Goal: Information Seeking & Learning: Learn about a topic

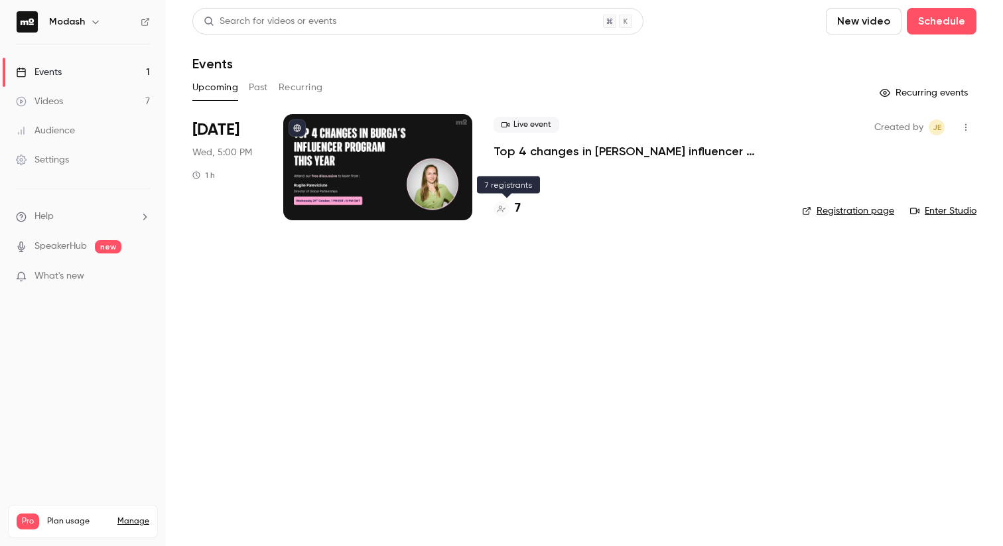
click at [514, 210] on div "7" at bounding box center [507, 209] width 27 height 18
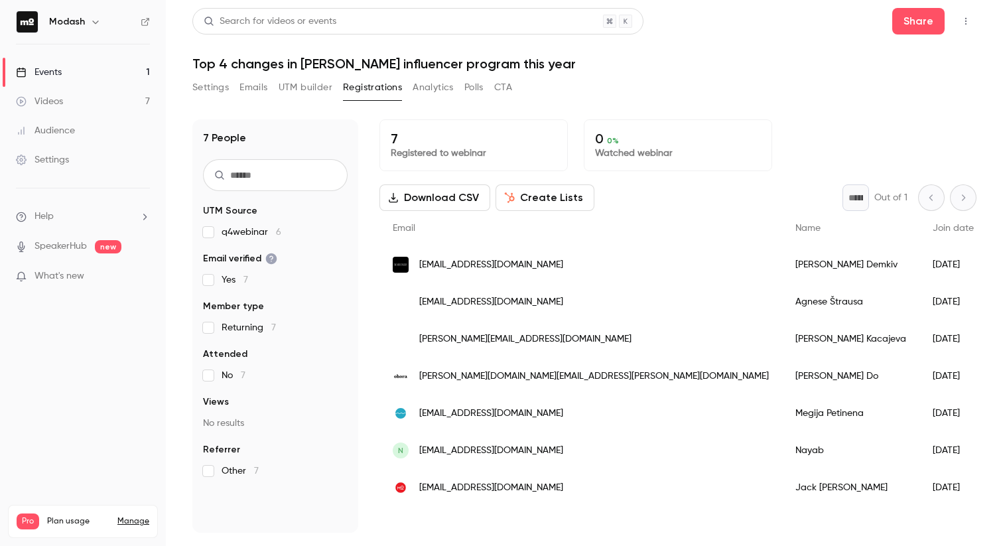
click at [82, 64] on link "Events 1" at bounding box center [83, 72] width 166 height 29
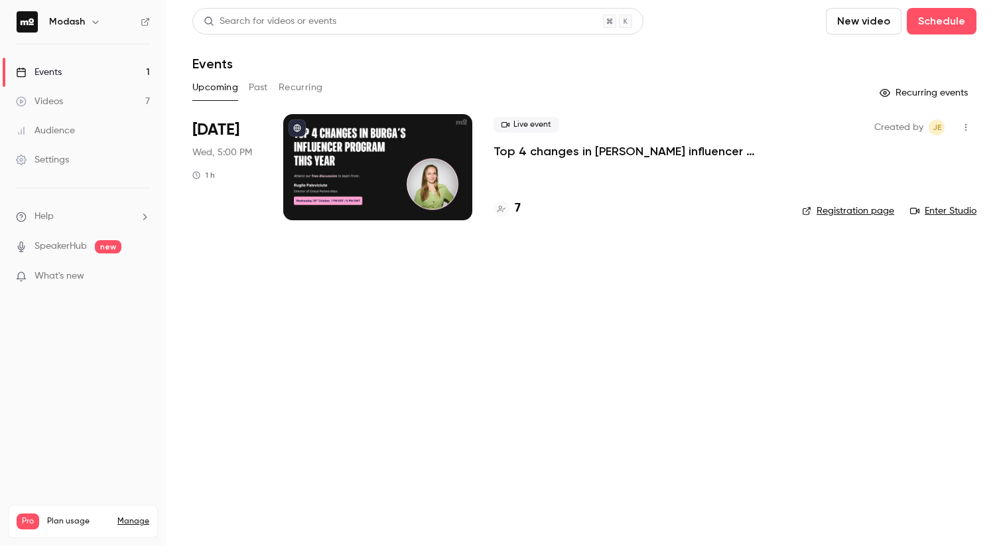
click at [257, 82] on button "Past" at bounding box center [258, 87] width 19 height 21
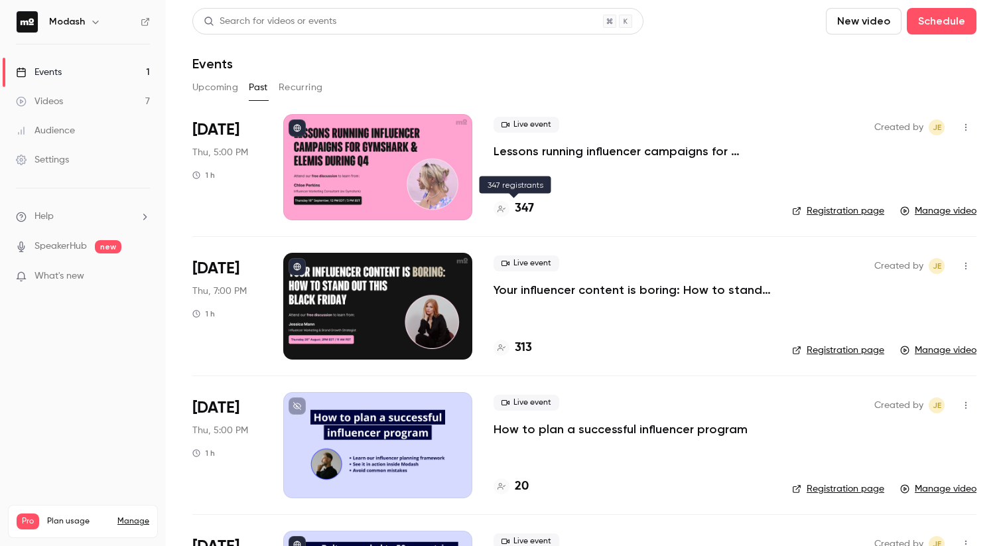
click at [502, 214] on div at bounding box center [502, 209] width 16 height 16
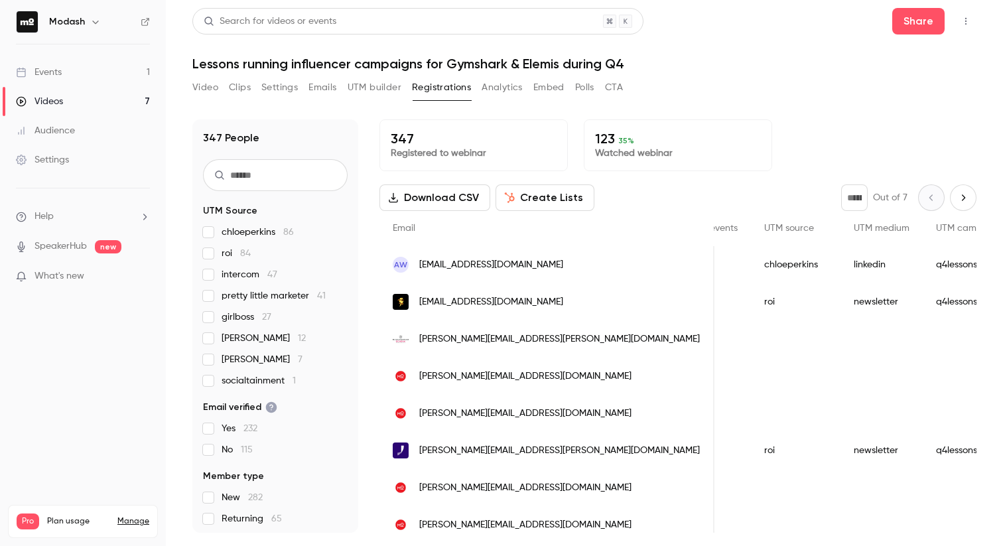
scroll to position [0, 826]
